Goal: Check status: Check status

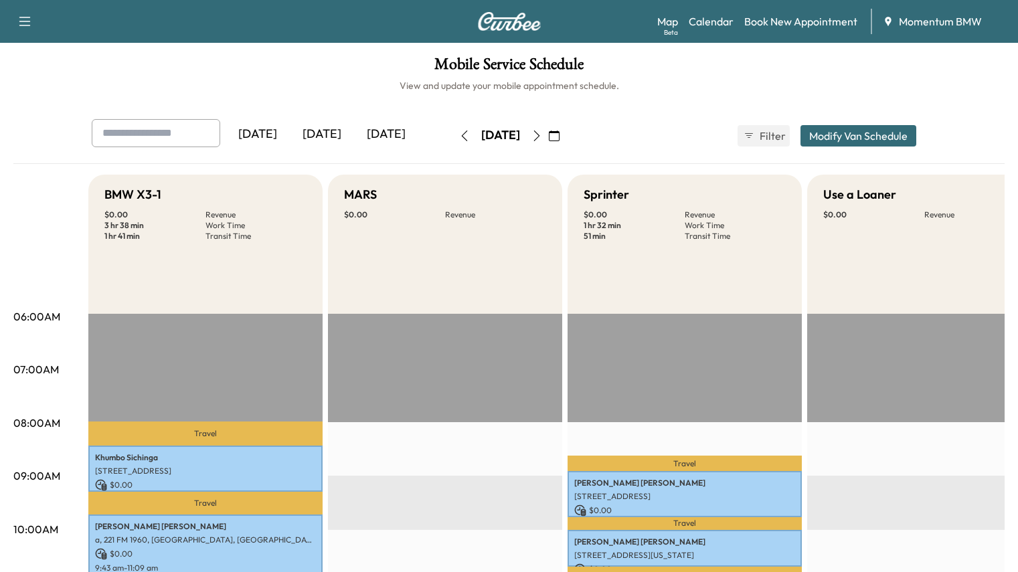
scroll to position [334, 0]
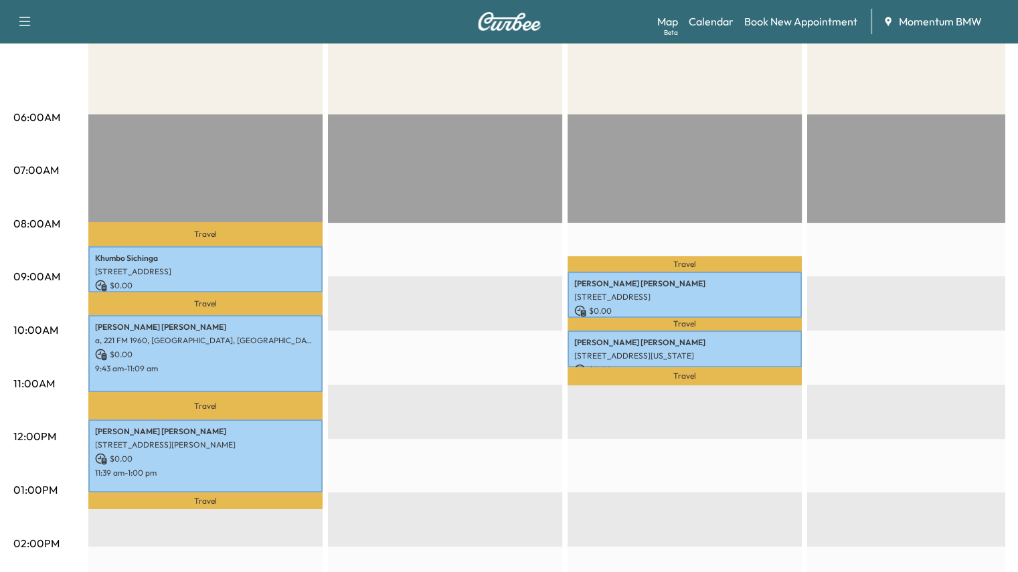
scroll to position [201, 0]
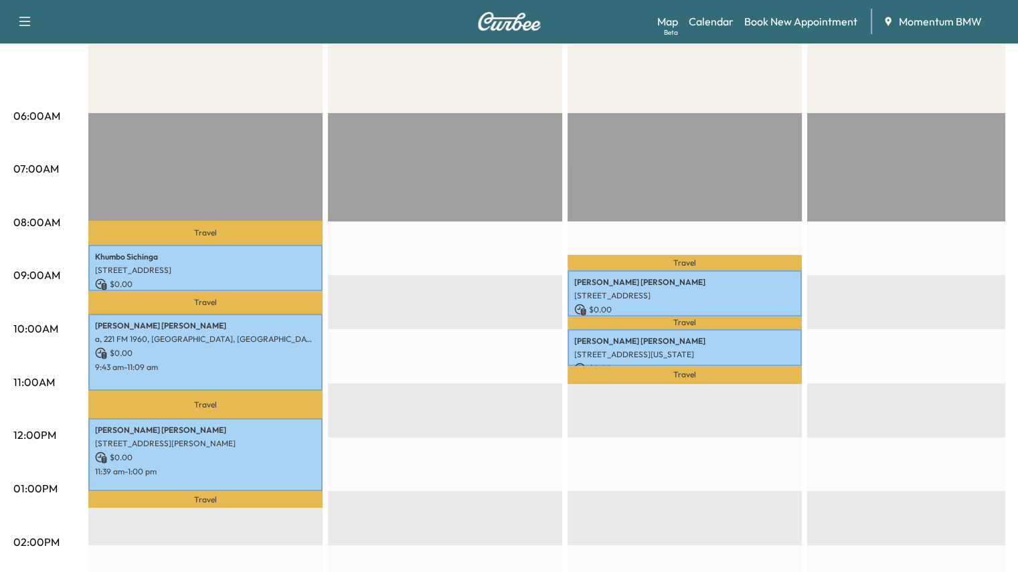
click at [711, 15] on link "Calendar" at bounding box center [710, 21] width 45 height 16
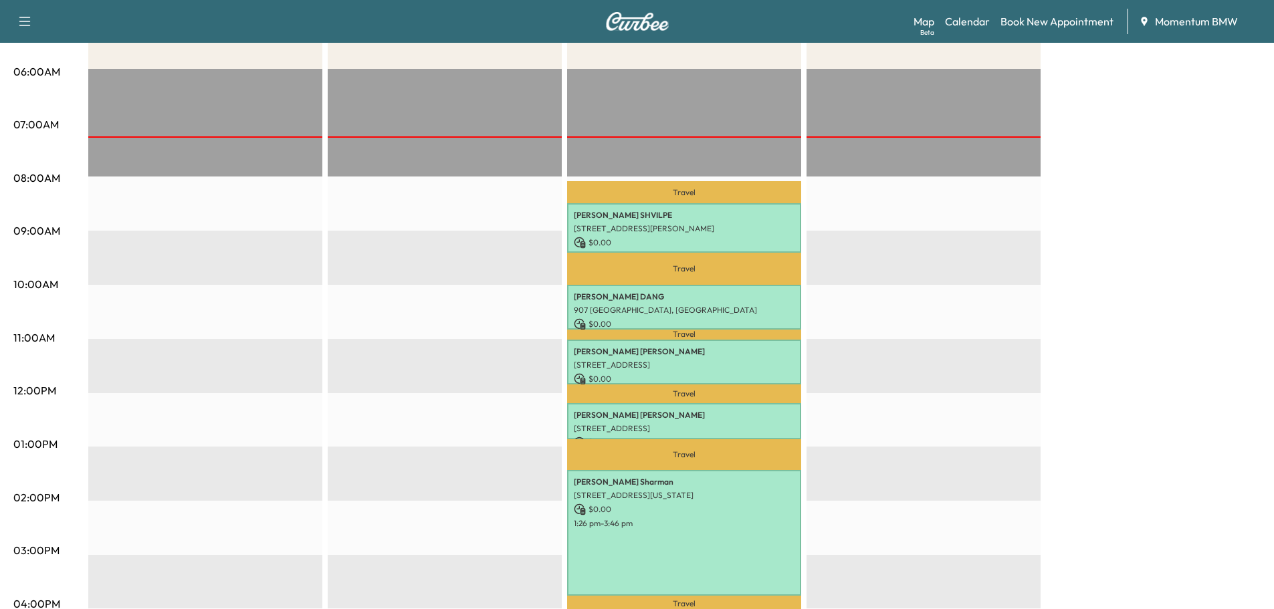
scroll to position [268, 0]
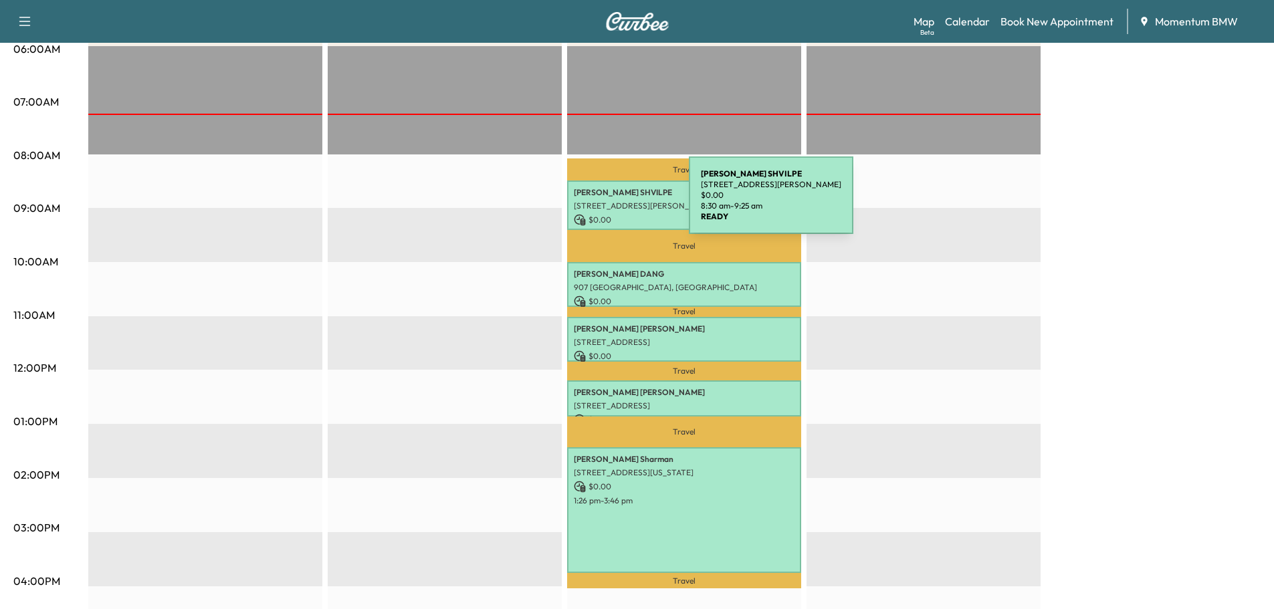
click at [589, 203] on p "[STREET_ADDRESS][PERSON_NAME]" at bounding box center [684, 206] width 221 height 11
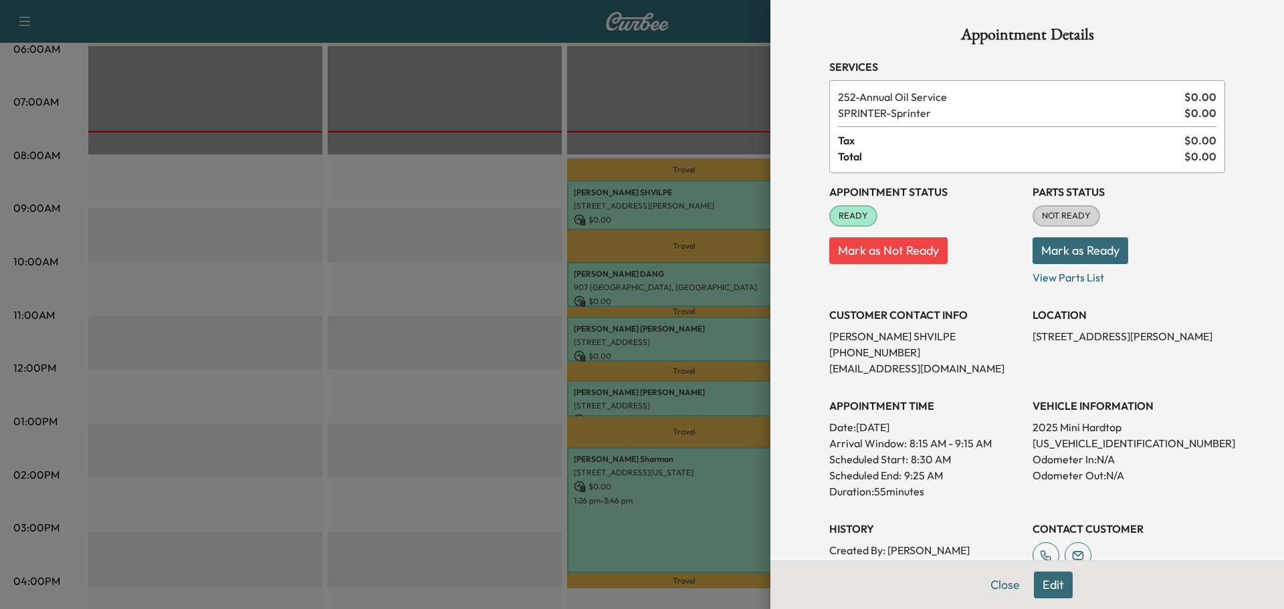
click at [994, 571] on button "Close" at bounding box center [1005, 585] width 47 height 27
